Goal: Information Seeking & Learning: Learn about a topic

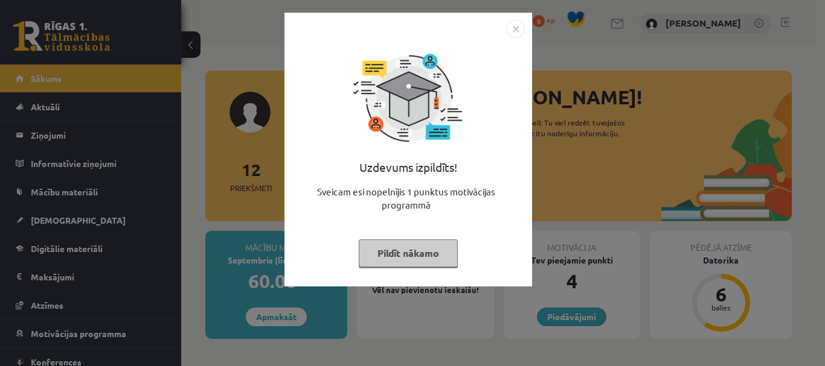
click at [438, 263] on button "Pildīt nākamo" at bounding box center [408, 254] width 99 height 28
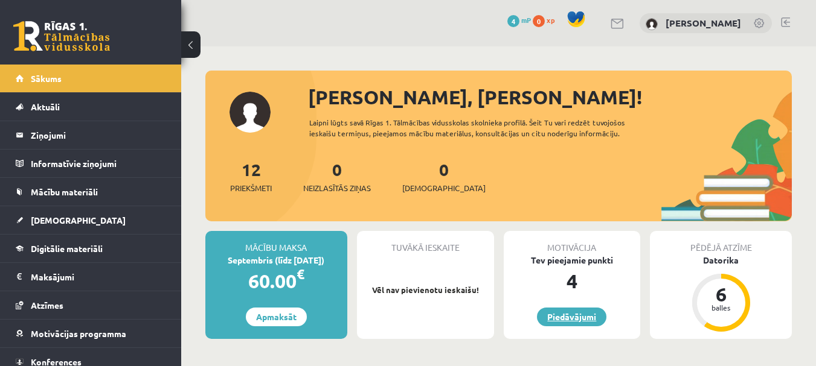
click at [584, 318] on link "Piedāvājumi" at bounding box center [571, 317] width 69 height 19
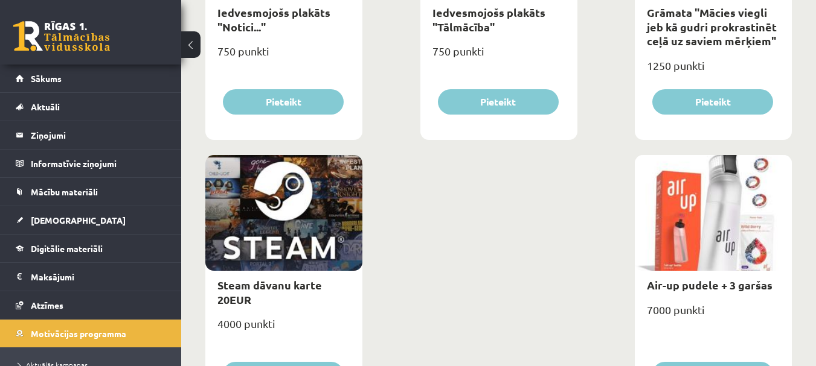
scroll to position [1958, 0]
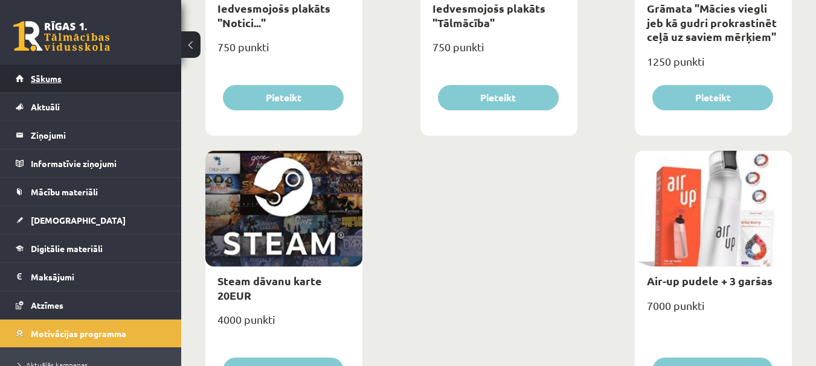
click at [94, 86] on link "Sākums" at bounding box center [91, 79] width 150 height 28
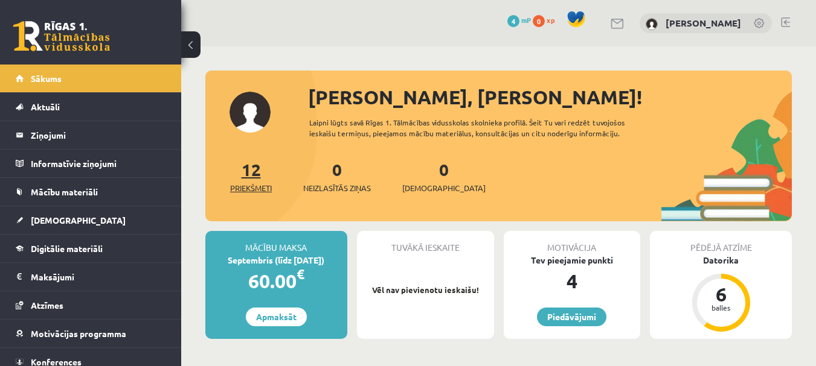
click at [249, 171] on link "12 Priekšmeti" at bounding box center [251, 177] width 42 height 36
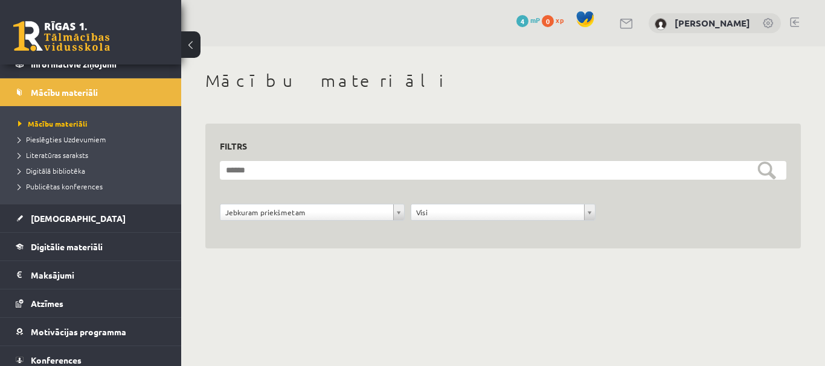
scroll to position [136, 0]
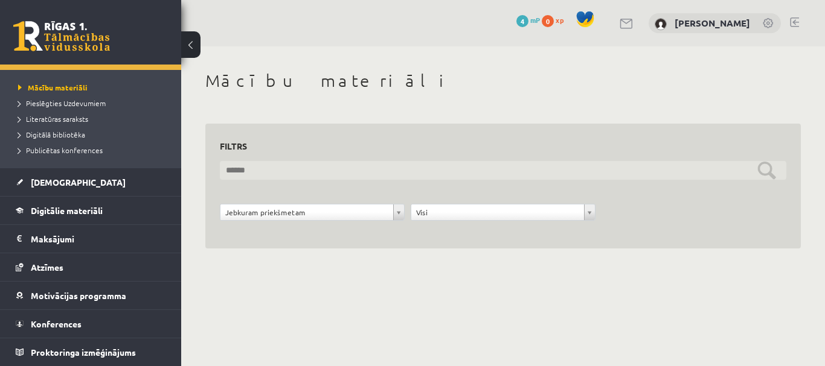
click at [354, 164] on input "text" at bounding box center [503, 170] width 566 height 19
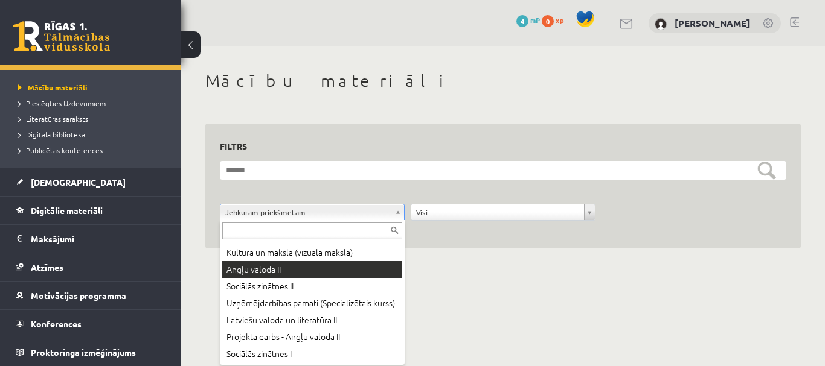
scroll to position [101, 0]
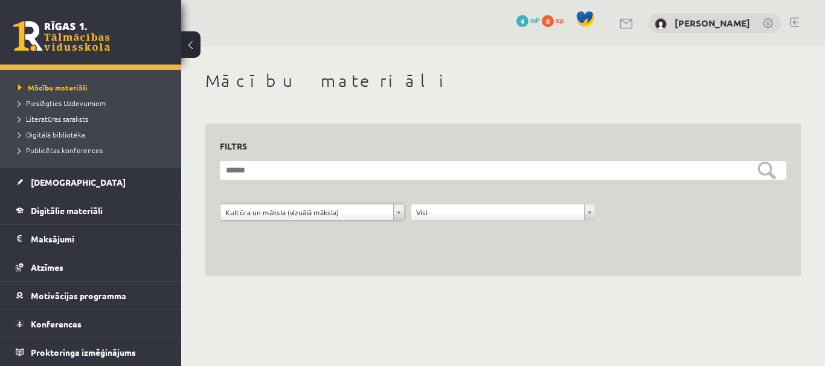
click at [302, 247] on div "**********" at bounding box center [502, 200] width 595 height 153
click at [105, 208] on link "Digitālie materiāli" at bounding box center [91, 211] width 150 height 28
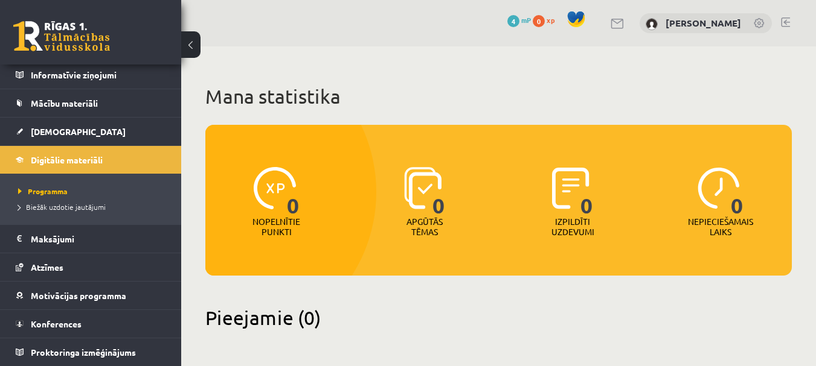
scroll to position [70, 0]
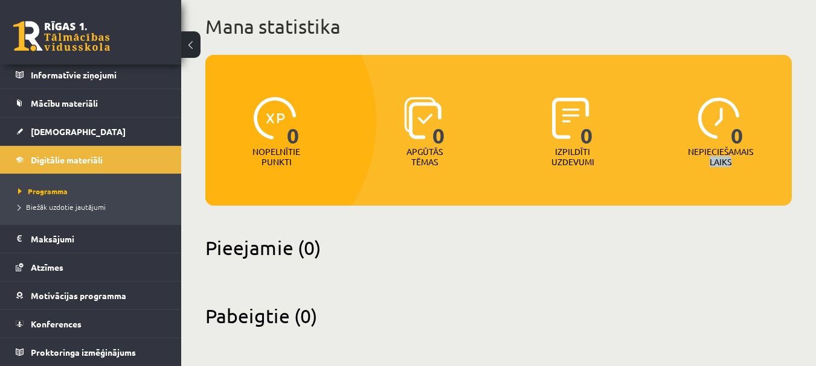
drag, startPoint x: 814, startPoint y: 149, endPoint x: 803, endPoint y: 191, distance: 44.2
click at [803, 191] on div "Mana statistika 0 Nopelnītie punkti 0 Apgūtās tēmas 0 Izpildīti uzdevumi 0 Nepi…" at bounding box center [498, 171] width 634 height 390
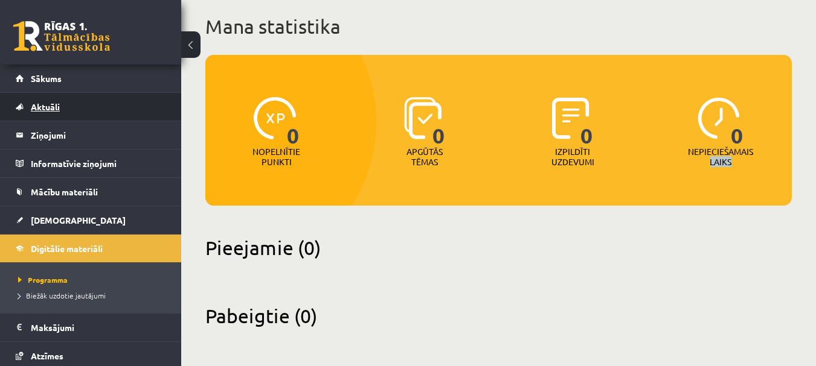
click at [113, 113] on link "Aktuāli" at bounding box center [91, 107] width 150 height 28
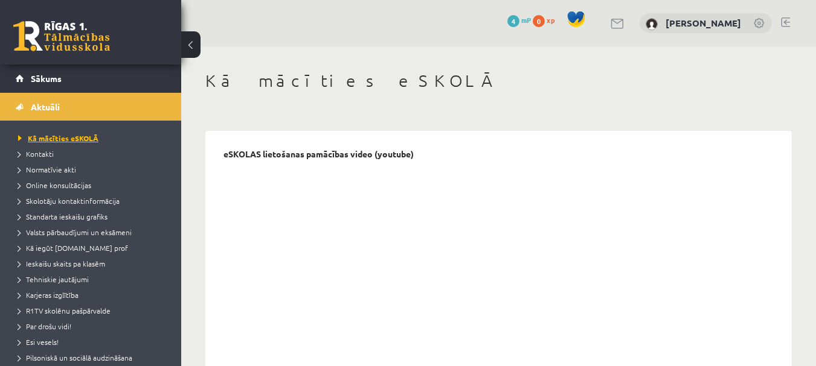
click at [98, 133] on link "Kā mācīties eSKOLĀ" at bounding box center [93, 138] width 151 height 11
click at [138, 103] on link "Aktuāli" at bounding box center [91, 107] width 150 height 28
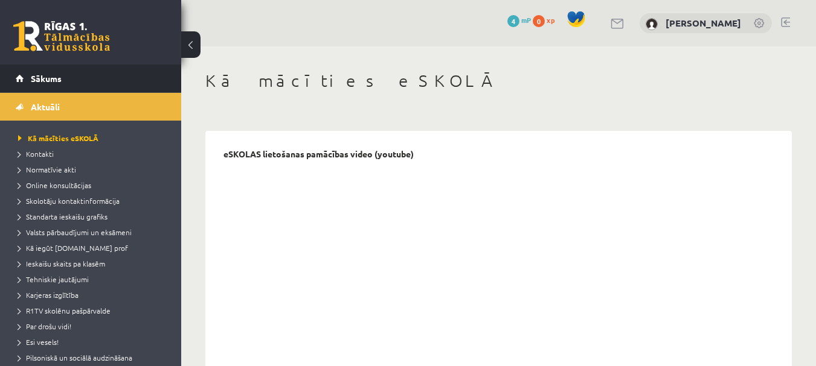
click at [163, 70] on li "Sākums" at bounding box center [90, 79] width 181 height 28
click at [136, 85] on link "Sākums" at bounding box center [91, 79] width 150 height 28
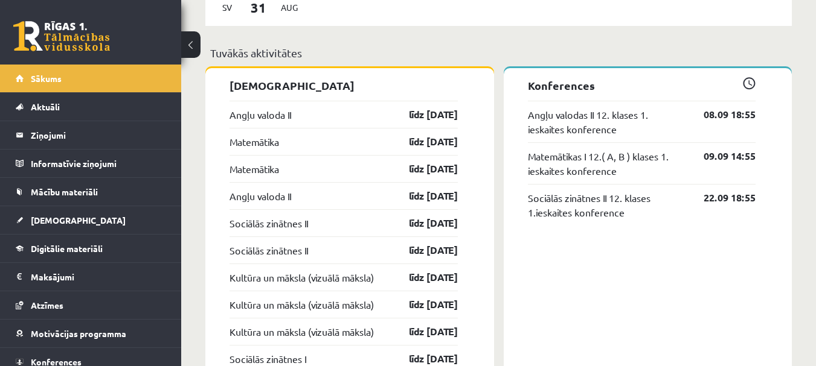
scroll to position [1083, 0]
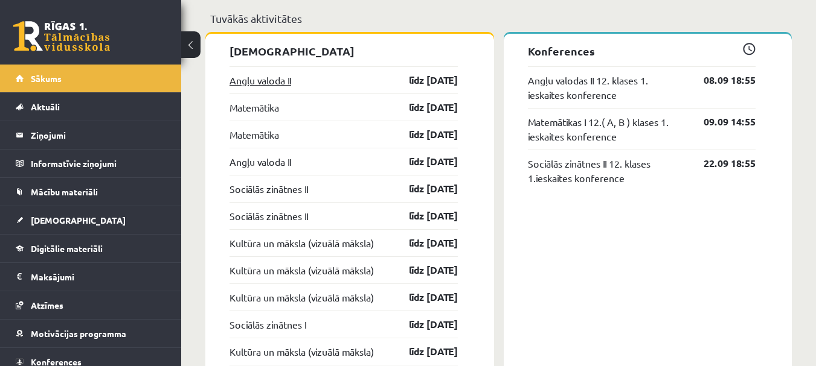
click at [290, 85] on link "Angļu valoda II" at bounding box center [260, 80] width 62 height 14
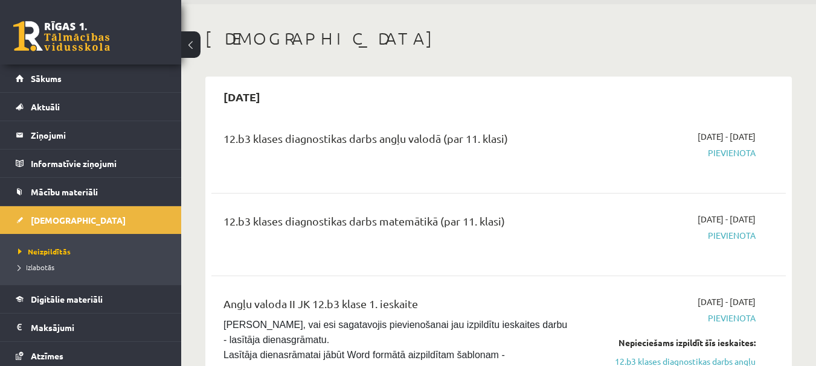
scroll to position [28, 0]
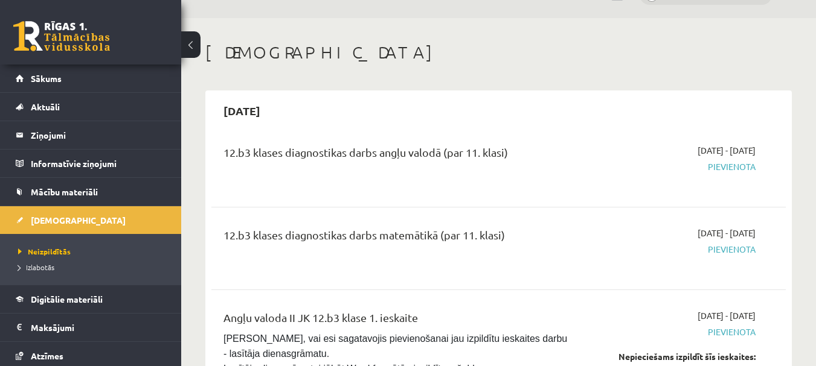
click at [740, 165] on span "Pievienota" at bounding box center [672, 167] width 165 height 13
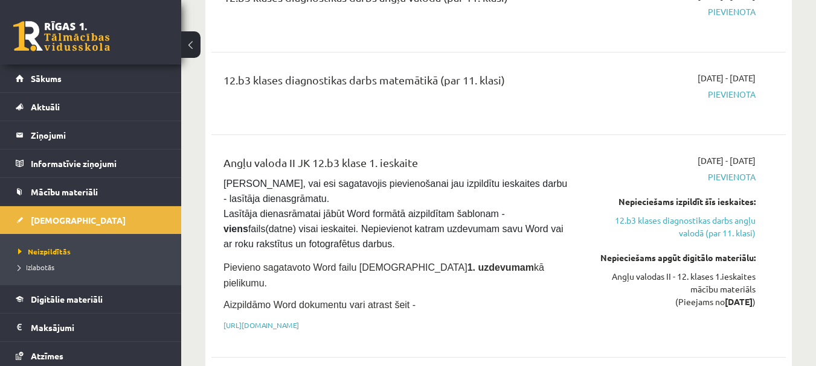
scroll to position [0, 0]
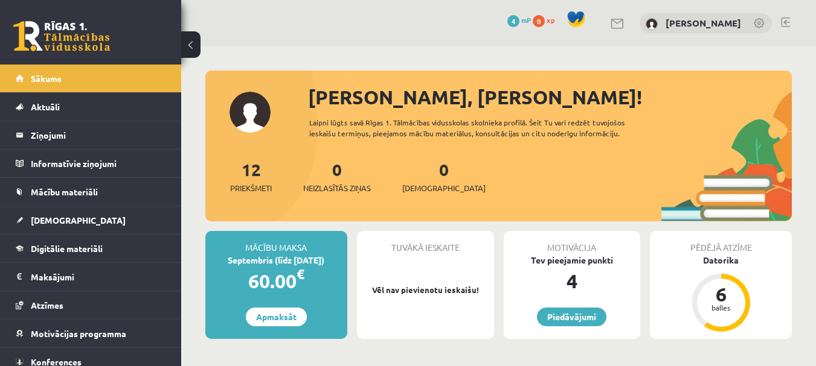
scroll to position [1373, 0]
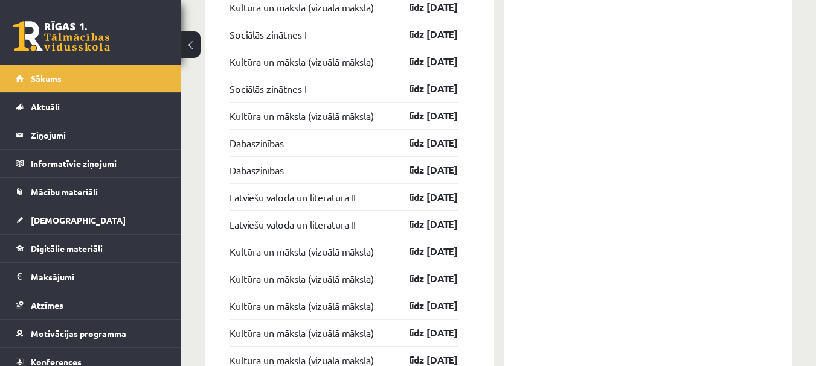
drag, startPoint x: 497, startPoint y: 165, endPoint x: 498, endPoint y: 101, distance: 64.6
click at [498, 101] on div "Ieskaites Angļu valoda II līdz 15.09.25 Matemātika līdz 15.09.25 Matemātika līd…" at bounding box center [498, 260] width 586 height 1035
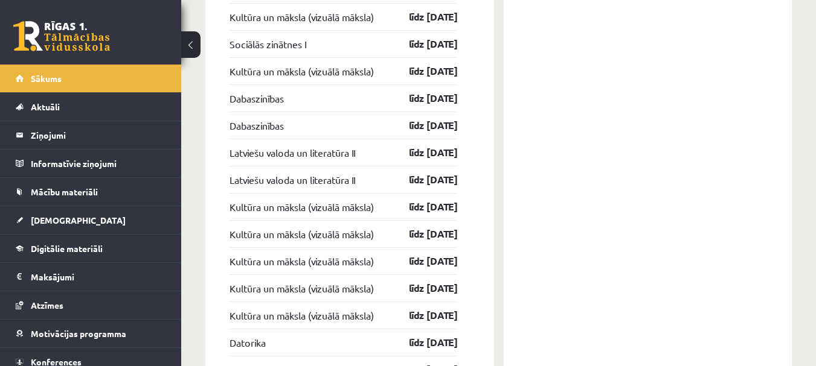
scroll to position [1407, 0]
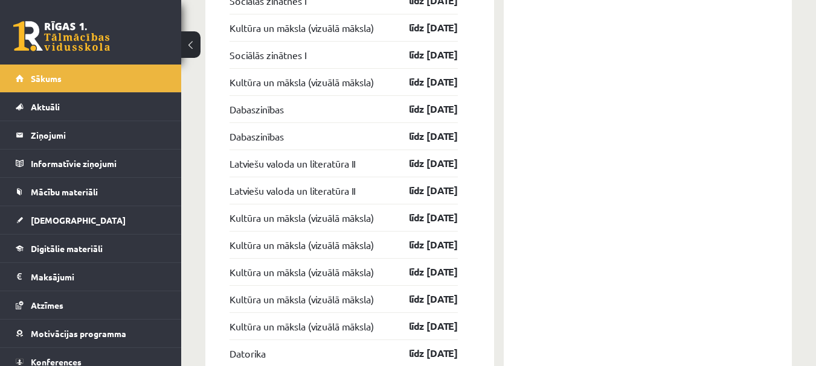
click at [726, 251] on div "Konferences Angļu valodas II 12. klases 1. ieskaites konference 08.09 18:55 Mat…" at bounding box center [647, 227] width 289 height 1034
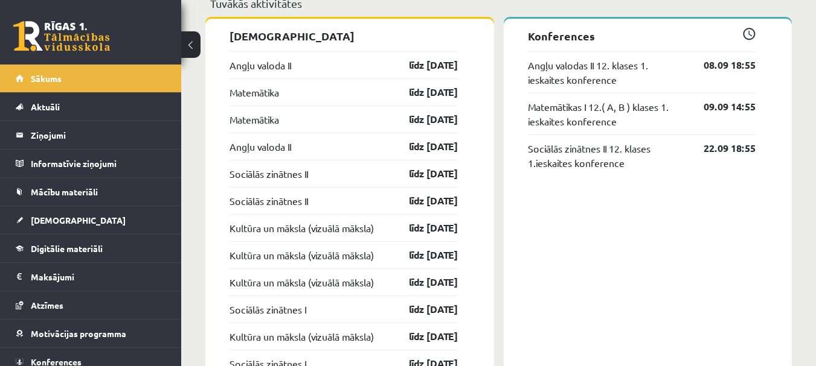
scroll to position [1052, 0]
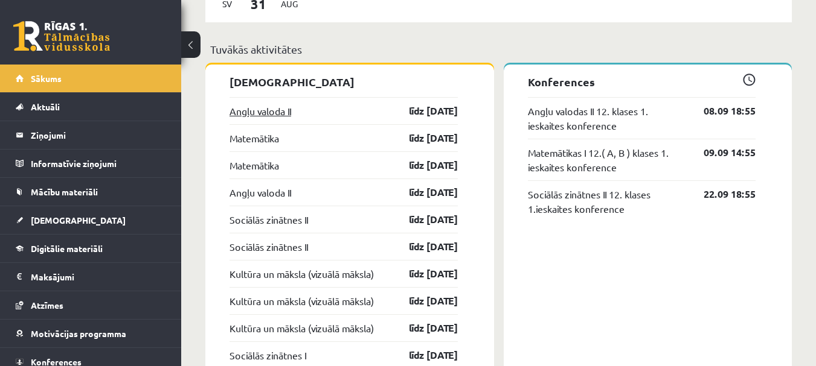
click at [284, 109] on link "Angļu valoda II" at bounding box center [260, 111] width 62 height 14
